Goal: Task Accomplishment & Management: Manage account settings

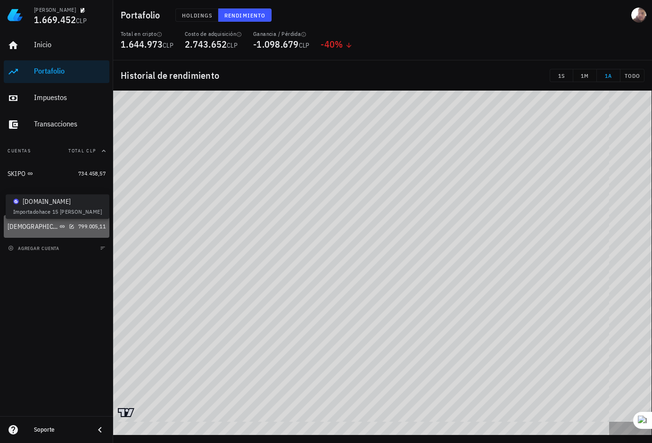
click at [60, 227] on icon at bounding box center [62, 226] width 5 height 2
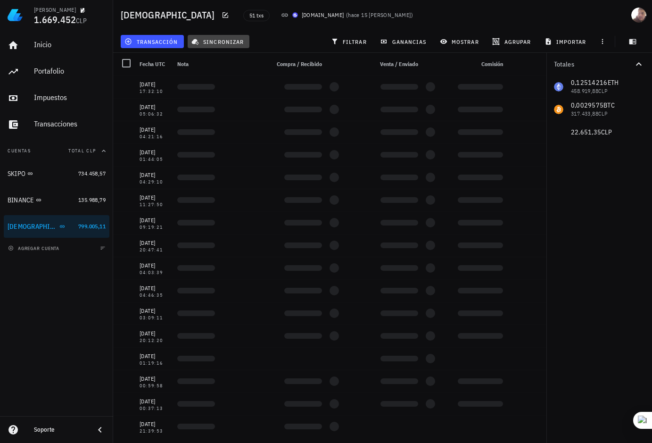
click at [194, 45] on icon "button" at bounding box center [195, 42] width 8 height 8
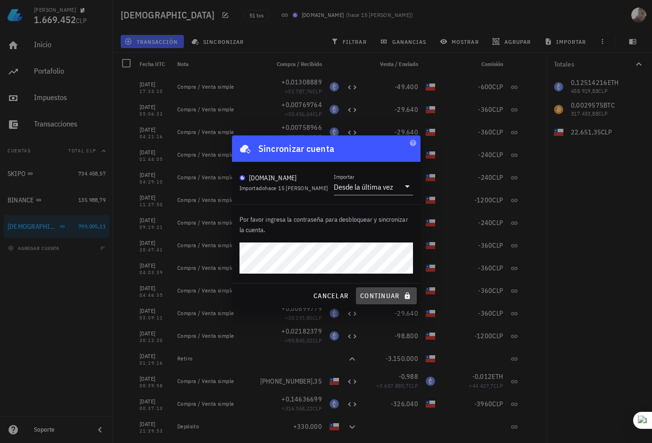
click at [368, 291] on span "continuar" at bounding box center [386, 295] width 53 height 8
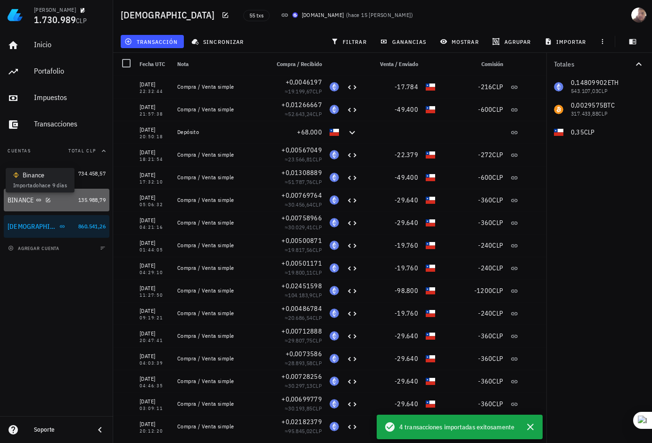
click at [37, 199] on icon at bounding box center [39, 200] width 6 height 6
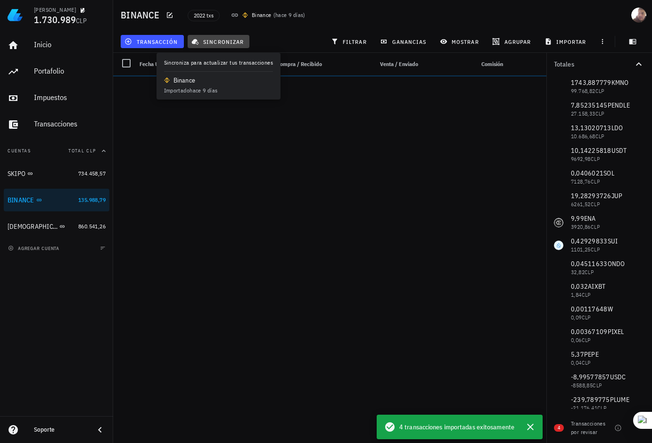
click at [199, 46] on button "sincronizar" at bounding box center [219, 41] width 62 height 13
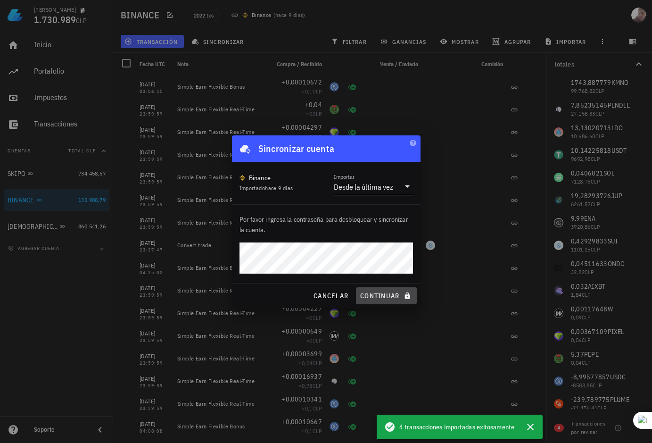
click at [381, 301] on button "continuar" at bounding box center [386, 295] width 60 height 17
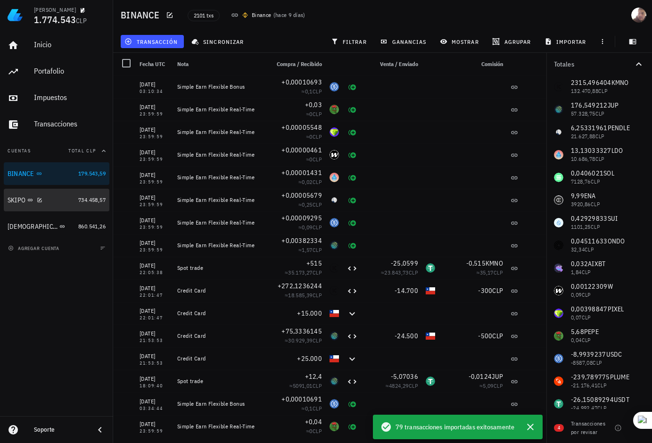
click at [28, 202] on icon at bounding box center [30, 200] width 6 height 6
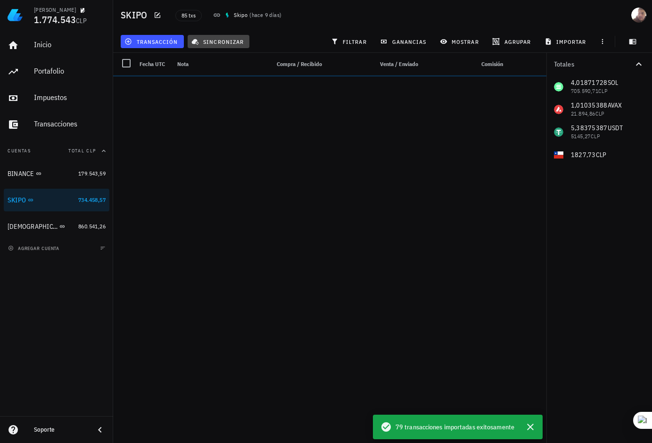
click at [195, 41] on icon "button" at bounding box center [195, 42] width 7 height 6
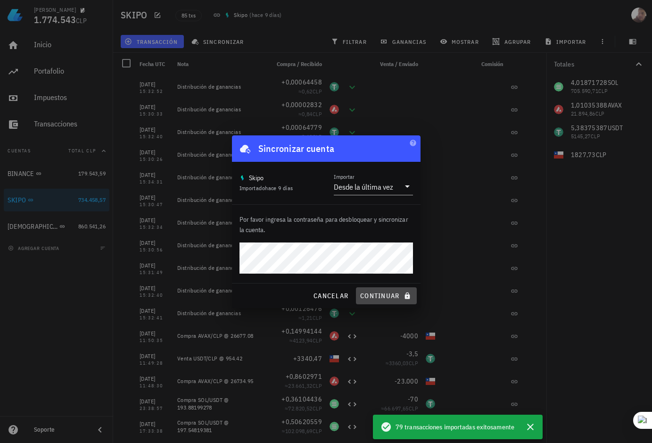
click at [382, 294] on span "continuar" at bounding box center [386, 295] width 53 height 8
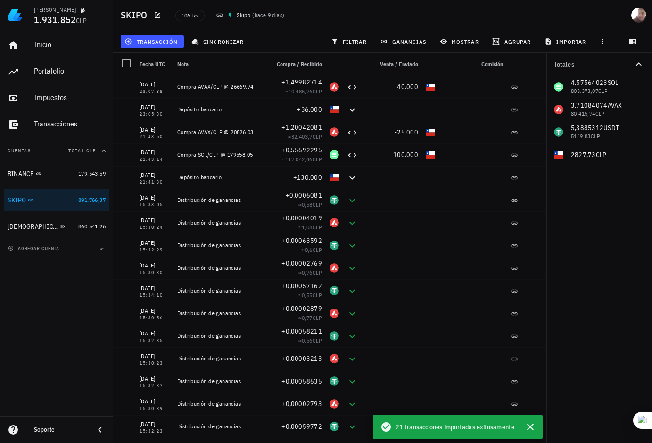
click at [96, 27] on div "[PERSON_NAME] 1.931.852 CLP" at bounding box center [70, 15] width 72 height 30
click at [77, 42] on div "Inicio" at bounding box center [70, 44] width 72 height 9
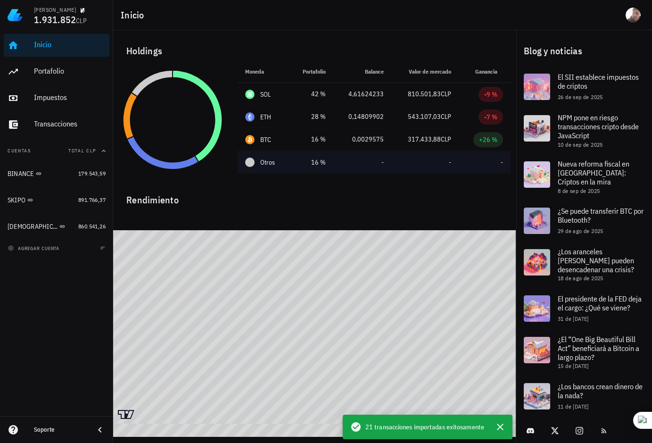
click at [335, 161] on td "-" at bounding box center [362, 162] width 58 height 23
click at [291, 167] on td "16 %" at bounding box center [312, 162] width 44 height 23
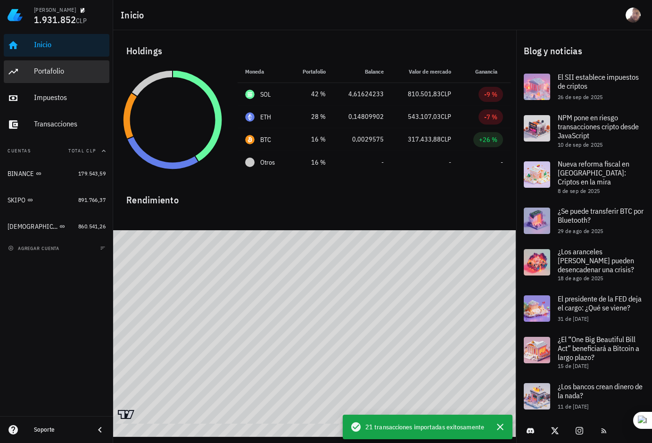
click at [83, 63] on div "Portafolio" at bounding box center [70, 71] width 72 height 21
